Goal: Task Accomplishment & Management: Use online tool/utility

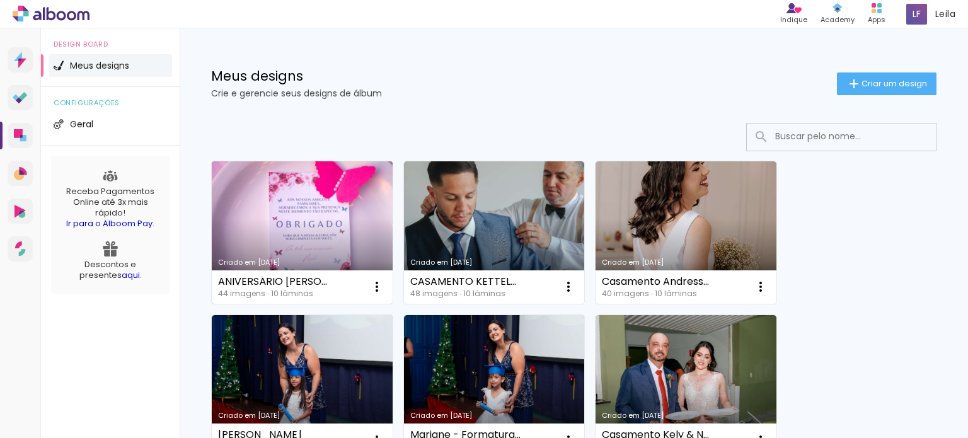
click at [290, 234] on link "Criado em [DATE]" at bounding box center [302, 232] width 181 height 142
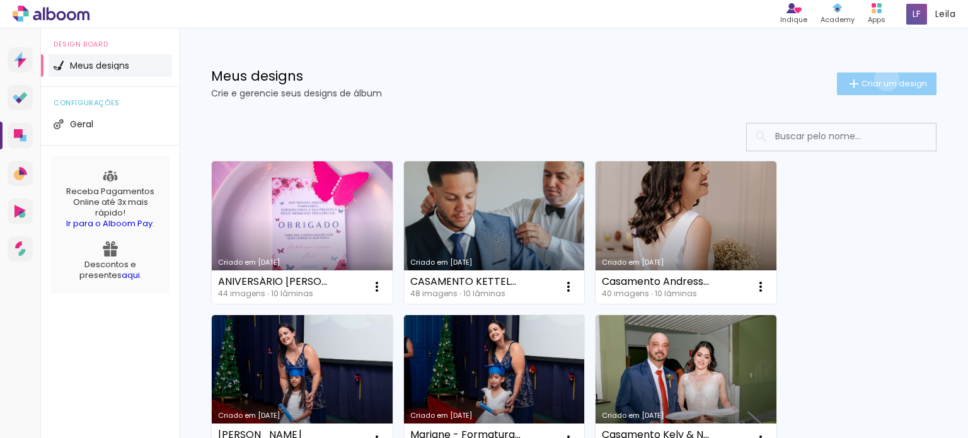
click at [875, 79] on span "Criar um design" at bounding box center [895, 83] width 66 height 8
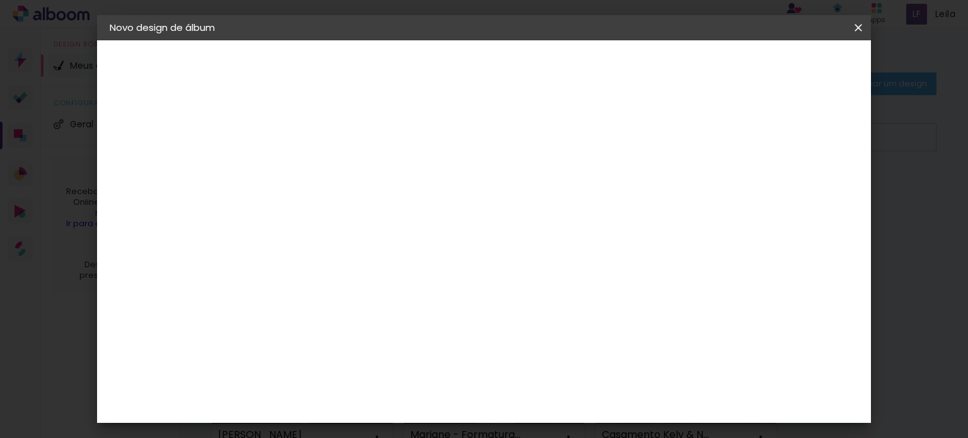
click at [316, 169] on input at bounding box center [316, 170] width 0 height 20
type input "Gestante - Eduarda anjos"
type paper-input "Gestante - Eduarda anjos"
click at [0, 0] on slot "Avançar" at bounding box center [0, 0] width 0 height 0
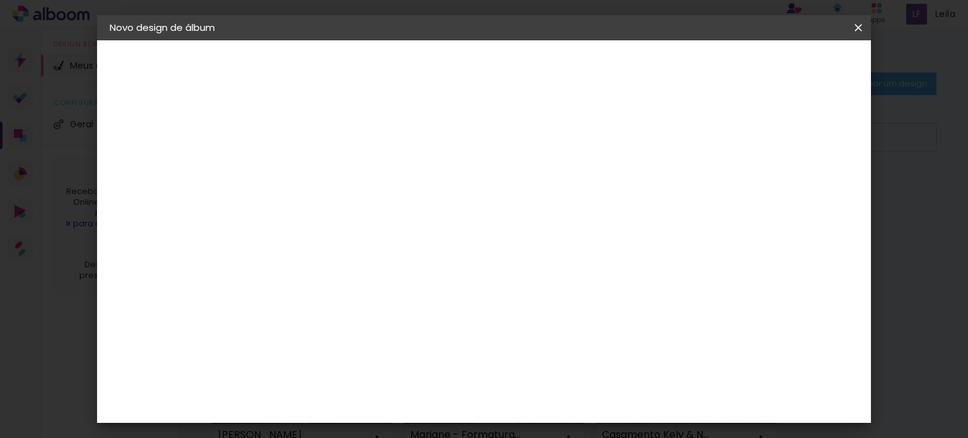
click at [0, 0] on slot "Avançar" at bounding box center [0, 0] width 0 height 0
click at [380, 212] on iron-icon at bounding box center [372, 219] width 15 height 15
click at [526, 230] on paper-item "SlimBook" at bounding box center [566, 234] width 252 height 25
type input "SlimBook"
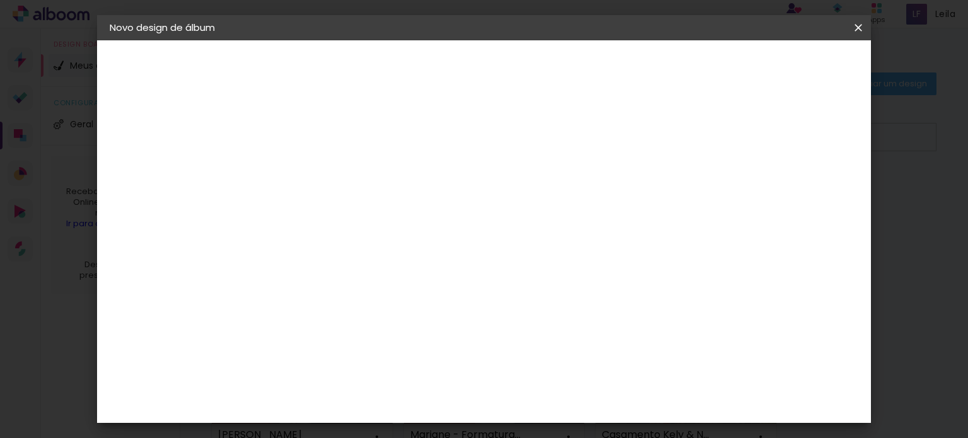
click at [401, 392] on span "20 × 30" at bounding box center [371, 405] width 59 height 26
click at [0, 0] on slot "Avançar" at bounding box center [0, 0] width 0 height 0
click at [780, 65] on span "Iniciar design" at bounding box center [751, 66] width 57 height 9
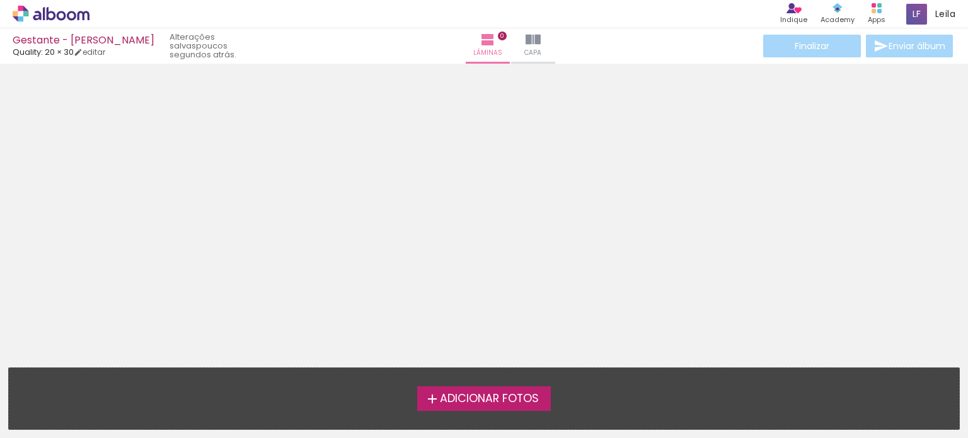
click at [429, 398] on iron-icon at bounding box center [432, 399] width 15 height 15
click at [0, 0] on input "file" at bounding box center [0, 0] width 0 height 0
